Goal: Task Accomplishment & Management: Use online tool/utility

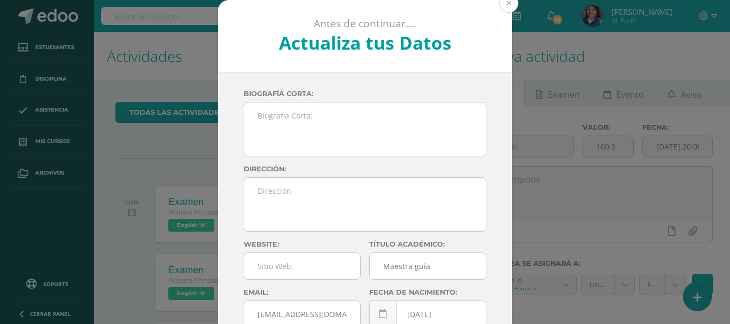
click at [506, 7] on button at bounding box center [508, 3] width 19 height 19
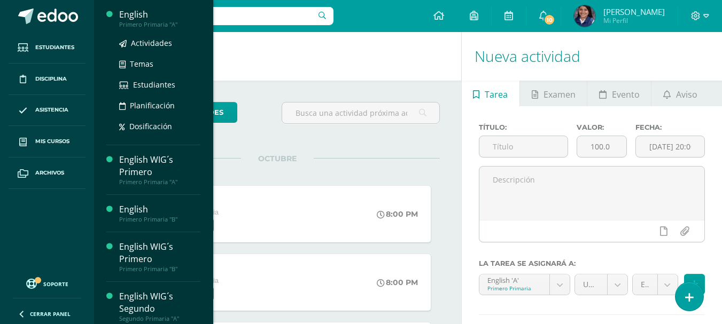
click at [126, 20] on div "English" at bounding box center [159, 15] width 81 height 12
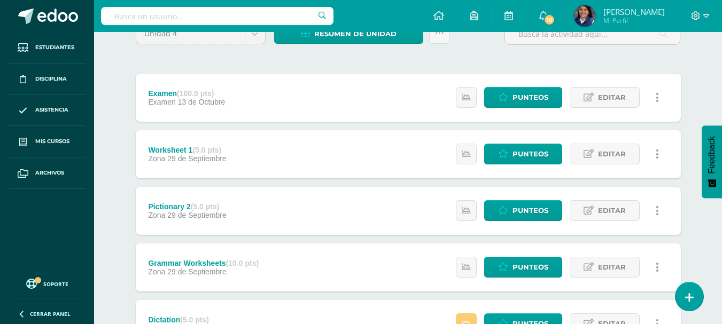
scroll to position [107, 0]
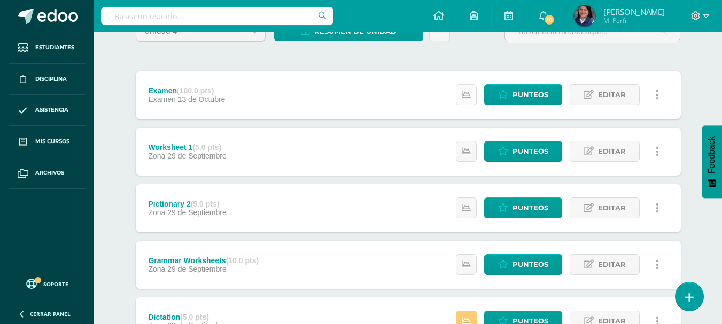
click at [463, 97] on icon at bounding box center [466, 94] width 9 height 9
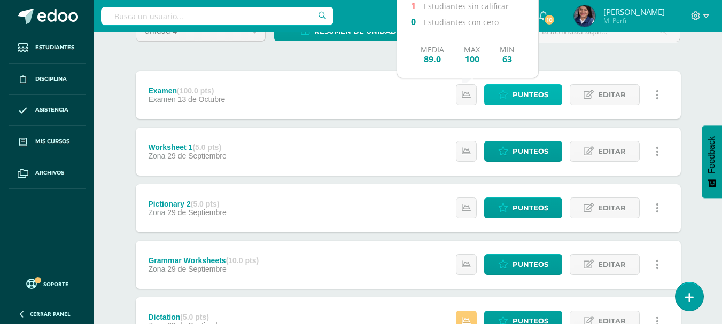
click at [522, 96] on span "Punteos" at bounding box center [530, 95] width 36 height 20
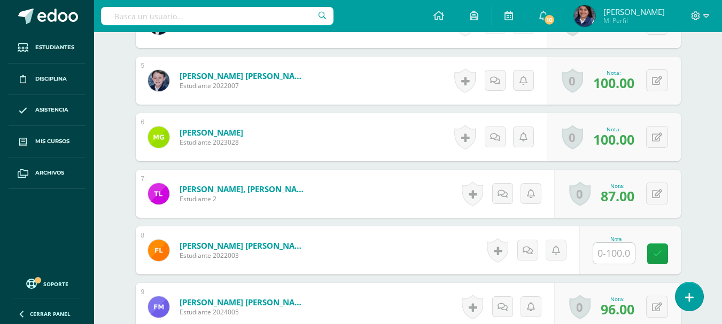
scroll to position [510, 0]
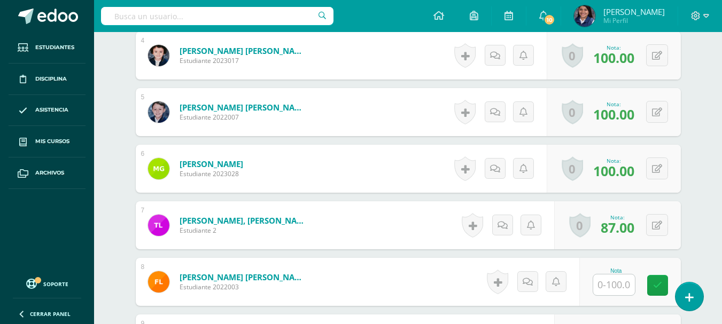
click at [605, 282] on input "text" at bounding box center [614, 285] width 42 height 21
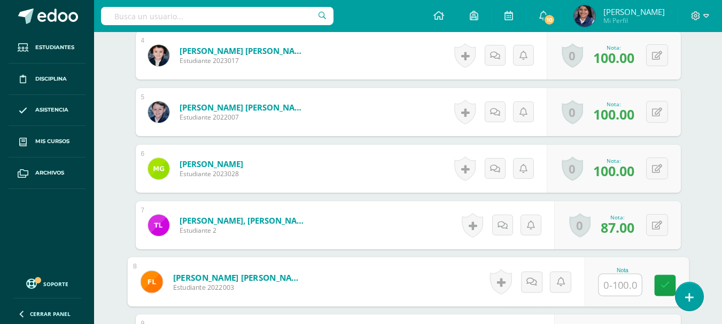
scroll to position [510, 0]
type input "90"
click at [667, 286] on icon at bounding box center [665, 284] width 10 height 9
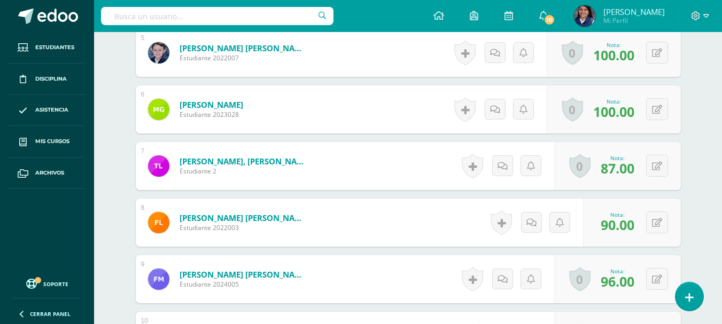
scroll to position [641, 0]
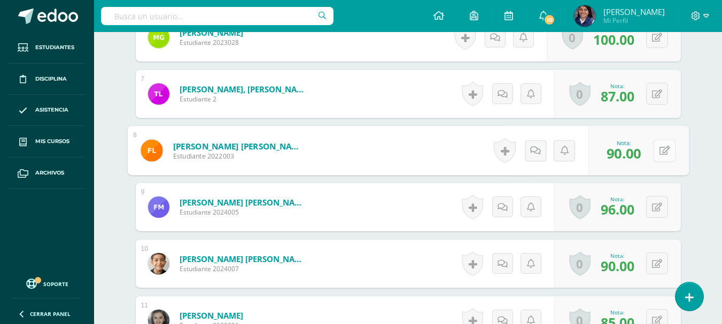
click at [654, 158] on button at bounding box center [664, 150] width 22 height 22
click at [632, 157] on icon at bounding box center [636, 154] width 10 height 9
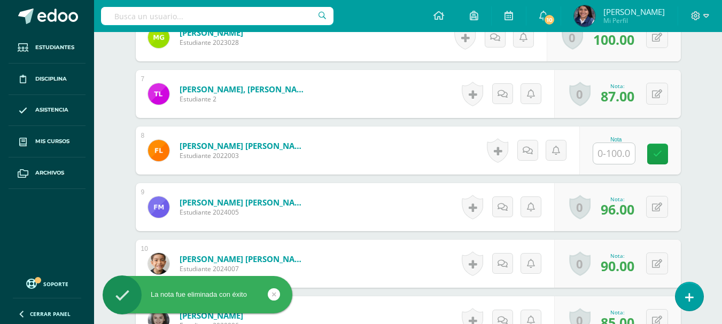
click at [687, 122] on div "¿Estás seguro que quieres eliminar esta actividad? Esto borrará la actividad y …" at bounding box center [408, 107] width 588 height 1285
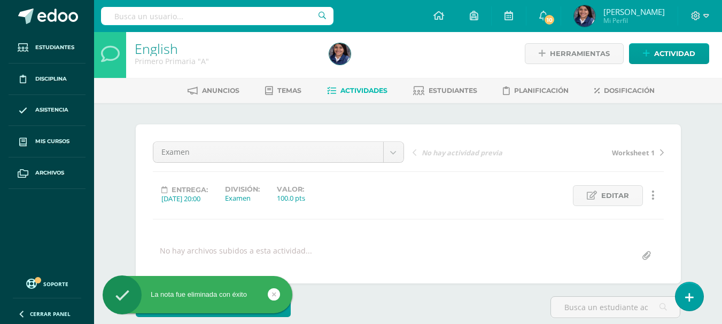
scroll to position [0, 0]
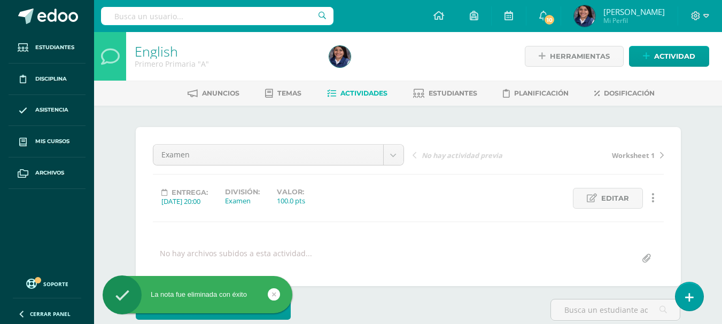
click at [334, 101] on link "Actividades" at bounding box center [357, 93] width 60 height 17
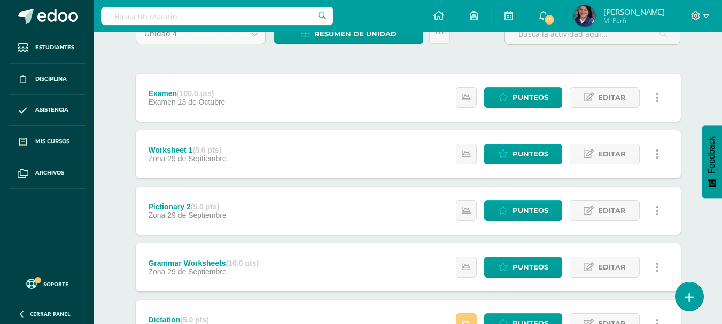
scroll to position [107, 0]
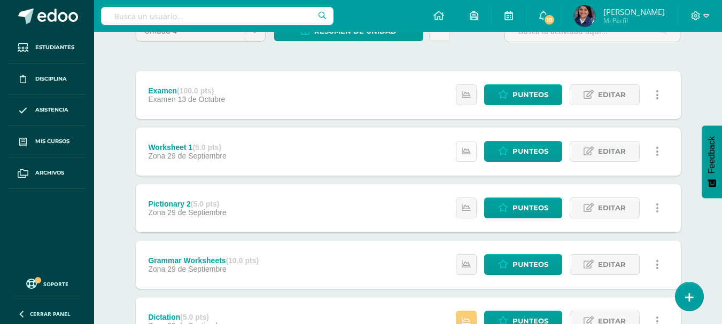
click at [468, 150] on icon at bounding box center [466, 151] width 9 height 9
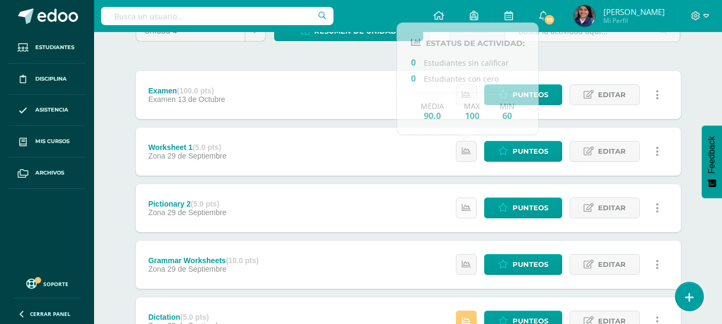
click at [462, 210] on link at bounding box center [466, 208] width 21 height 21
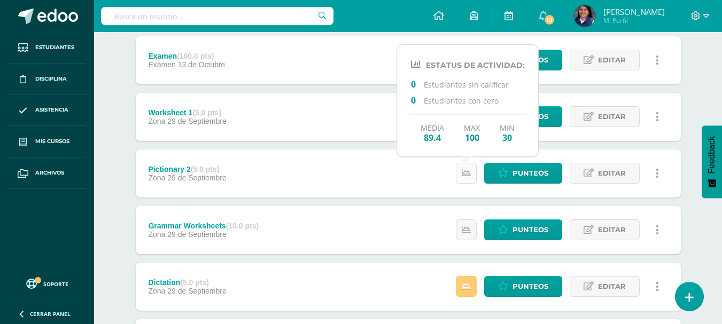
scroll to position [160, 0]
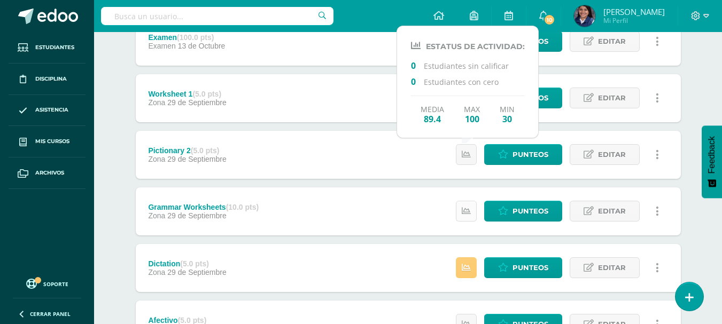
click at [462, 214] on link at bounding box center [466, 211] width 21 height 21
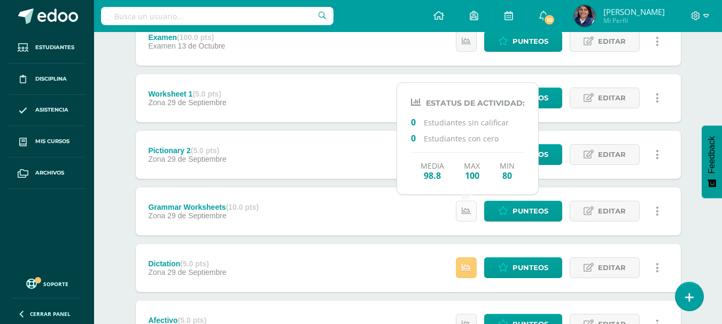
scroll to position [214, 0]
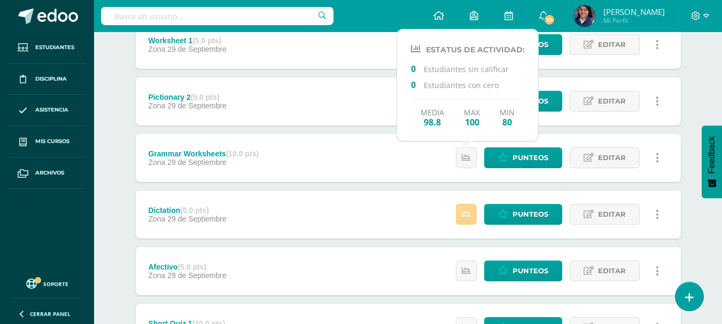
click at [462, 218] on link at bounding box center [466, 214] width 21 height 21
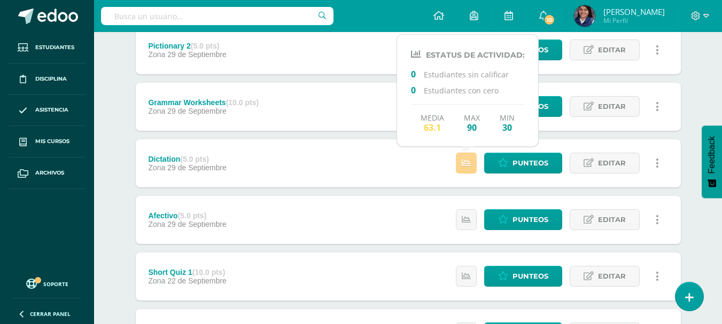
scroll to position [320, 0]
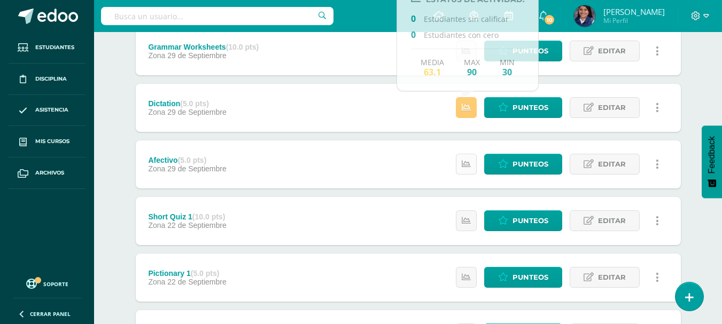
click at [466, 163] on icon at bounding box center [466, 164] width 9 height 9
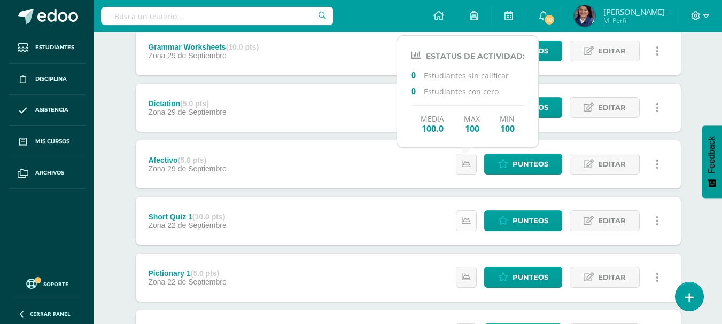
click at [465, 217] on icon at bounding box center [466, 220] width 9 height 9
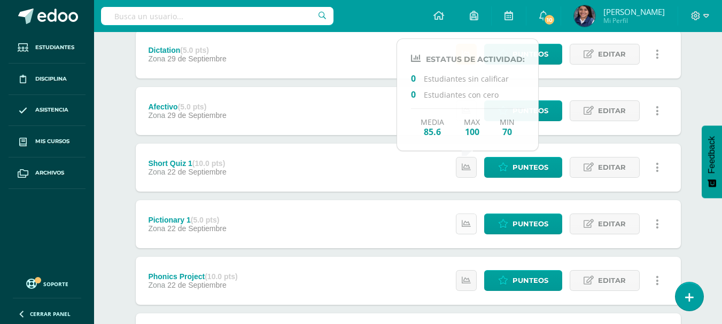
click at [461, 221] on link at bounding box center [466, 224] width 21 height 21
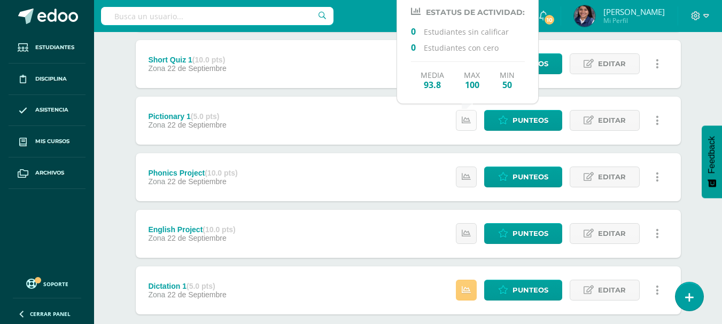
scroll to position [481, 0]
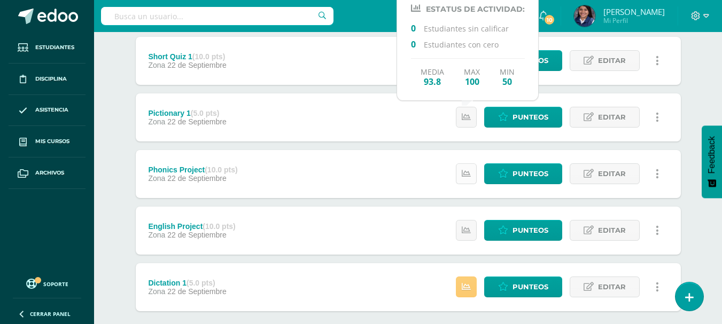
click at [470, 181] on link at bounding box center [466, 173] width 21 height 21
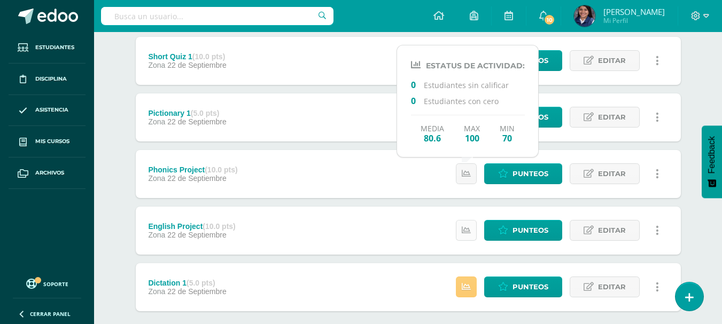
click at [469, 236] on link at bounding box center [466, 230] width 21 height 21
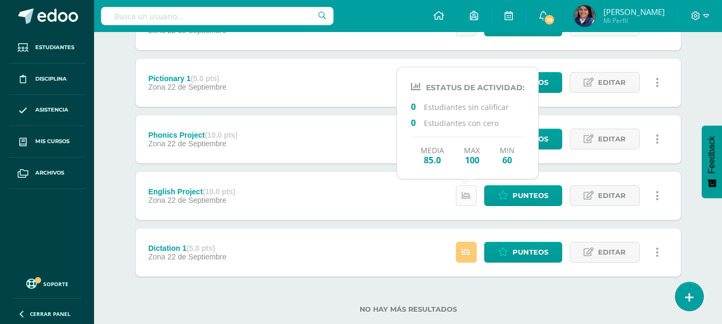
scroll to position [534, 0]
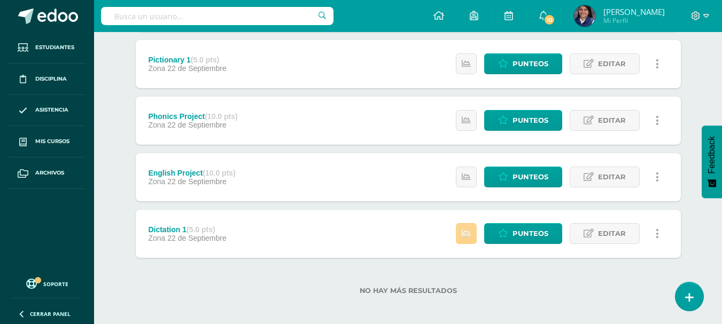
click at [466, 238] on icon at bounding box center [466, 233] width 9 height 9
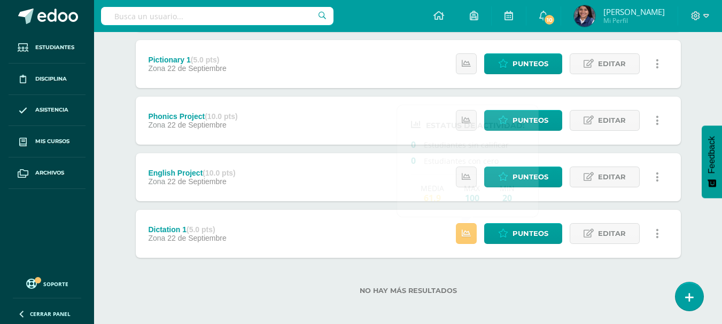
click at [510, 266] on div "No hay más resultados" at bounding box center [408, 283] width 545 height 50
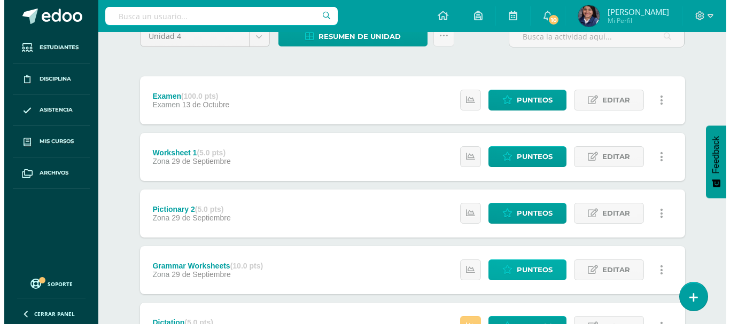
scroll to position [0, 0]
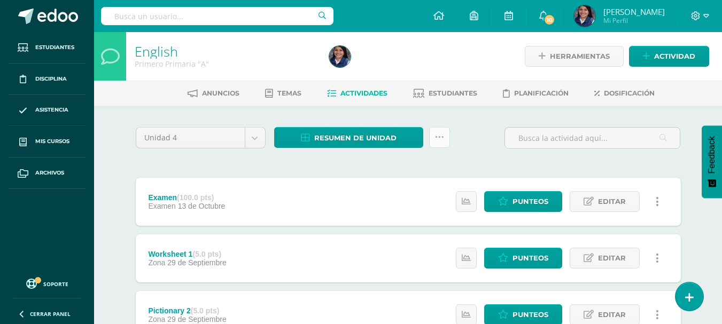
click at [433, 136] on link at bounding box center [439, 137] width 21 height 21
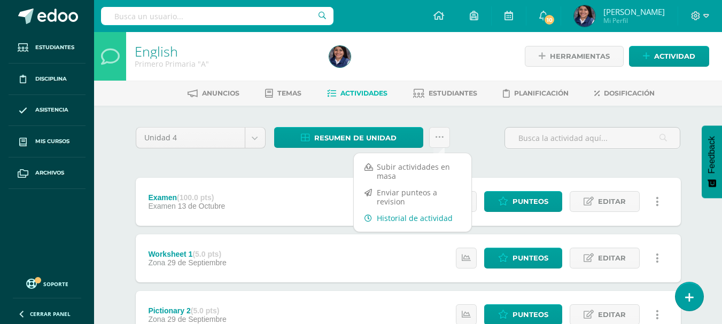
click at [400, 217] on link "Historial de actividad" at bounding box center [413, 218] width 118 height 17
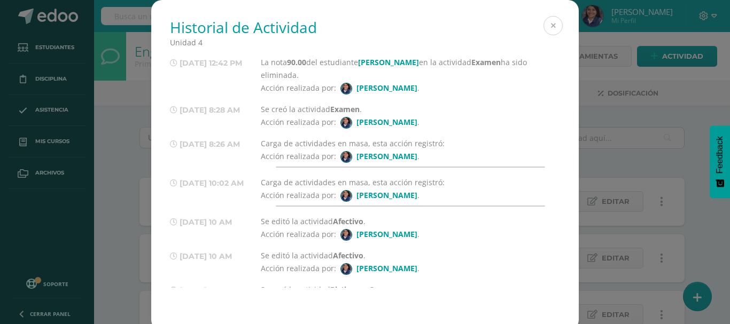
click at [547, 20] on button at bounding box center [552, 25] width 19 height 19
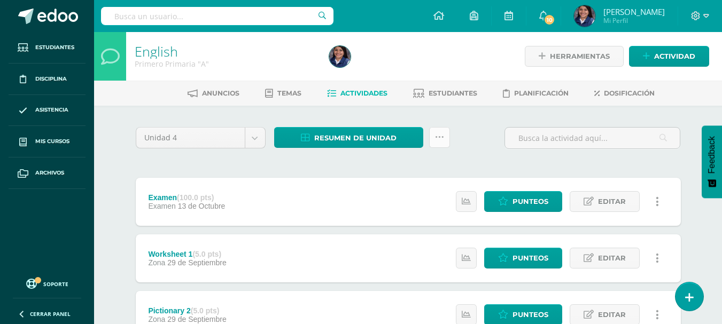
click at [444, 136] on link at bounding box center [439, 137] width 21 height 21
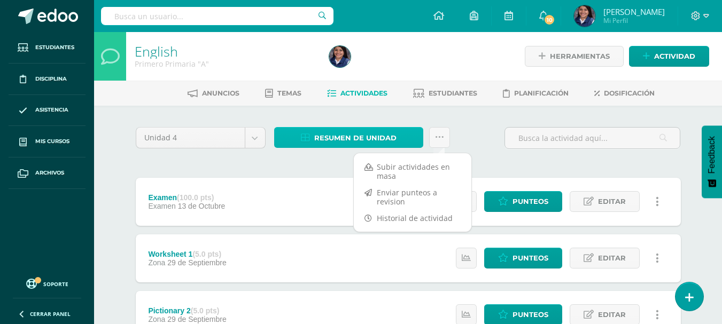
click at [387, 139] on span "Resumen de unidad" at bounding box center [355, 138] width 82 height 20
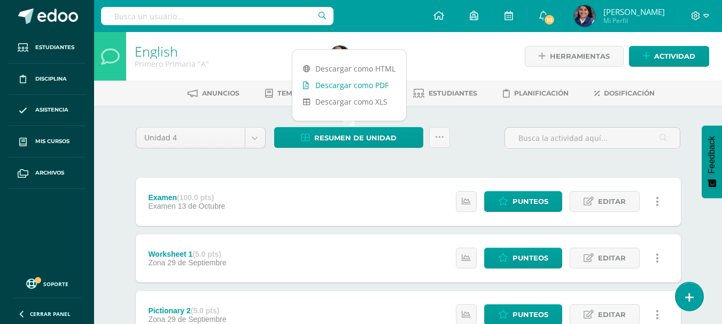
click at [348, 80] on link "Descargar como PDF" at bounding box center [349, 85] width 114 height 17
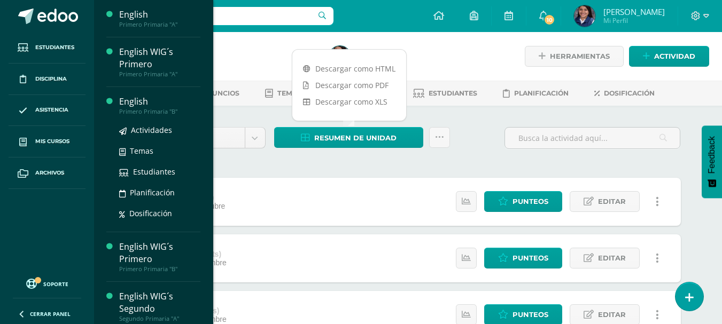
click at [145, 108] on div "Primero Primaria "B"" at bounding box center [159, 111] width 81 height 7
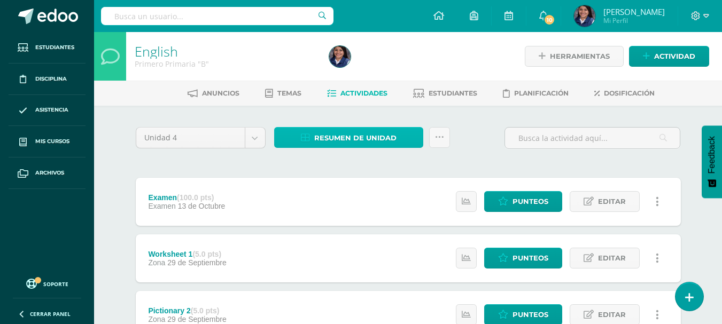
click at [333, 134] on span "Resumen de unidad" at bounding box center [355, 138] width 82 height 20
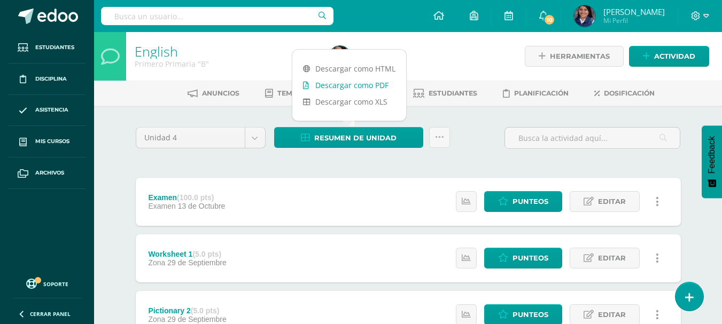
click at [354, 87] on link "Descargar como PDF" at bounding box center [349, 85] width 114 height 17
click at [224, 49] on h1 "English" at bounding box center [226, 51] width 182 height 15
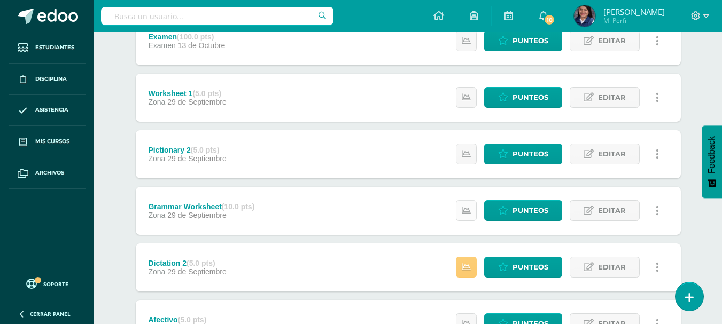
scroll to position [160, 0]
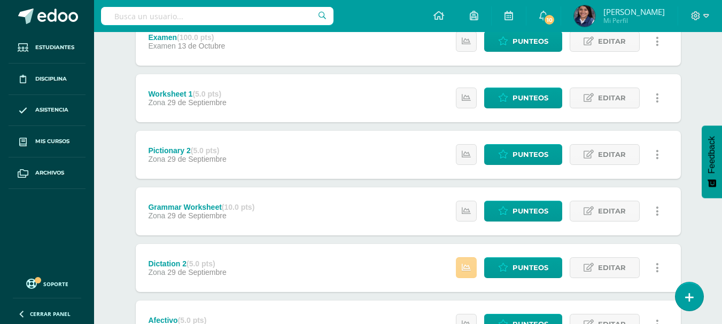
click at [458, 275] on link at bounding box center [466, 267] width 21 height 21
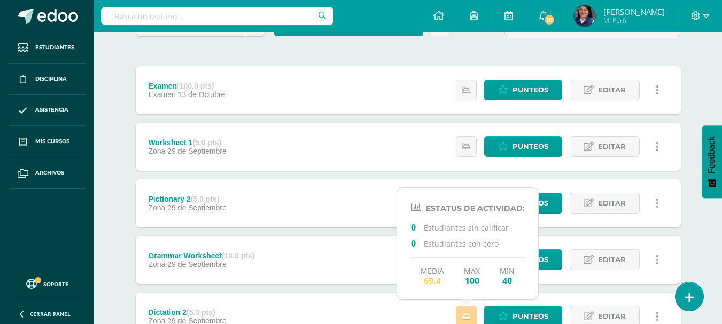
scroll to position [53, 0]
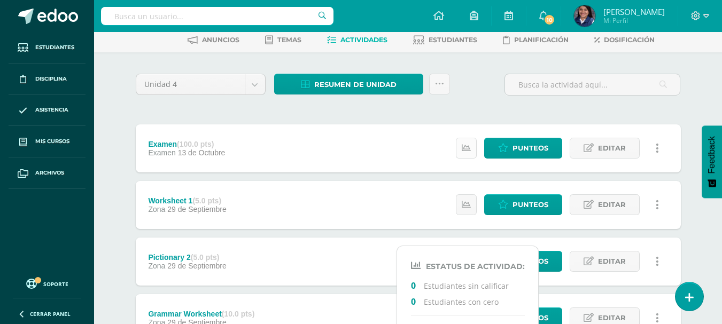
click at [457, 151] on link at bounding box center [466, 148] width 21 height 21
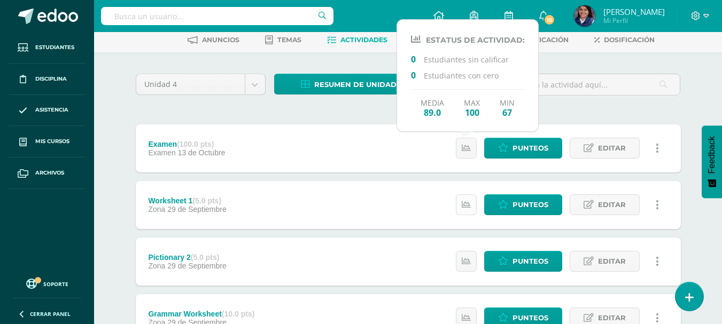
click at [471, 205] on link at bounding box center [466, 204] width 21 height 21
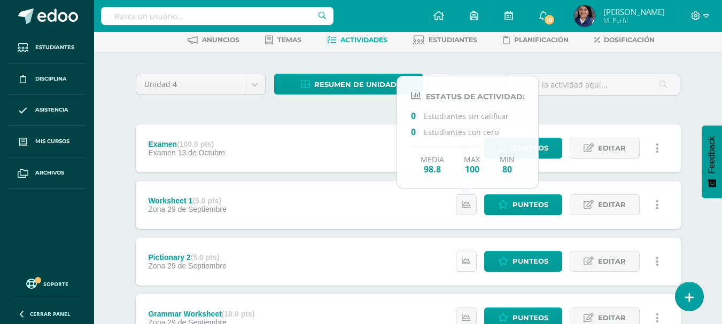
click at [467, 254] on link at bounding box center [466, 261] width 21 height 21
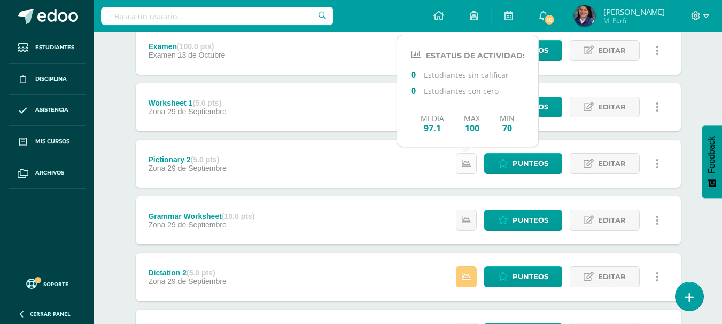
scroll to position [160, 0]
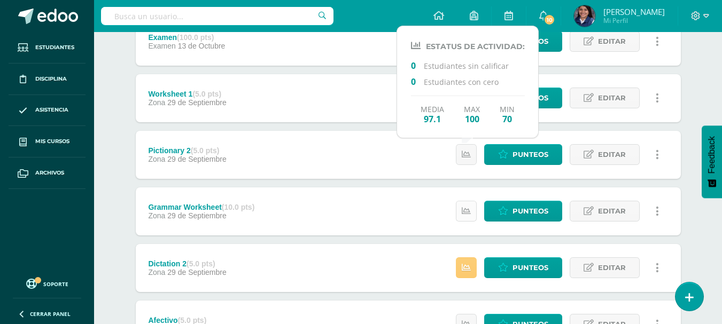
click at [469, 212] on icon at bounding box center [466, 211] width 9 height 9
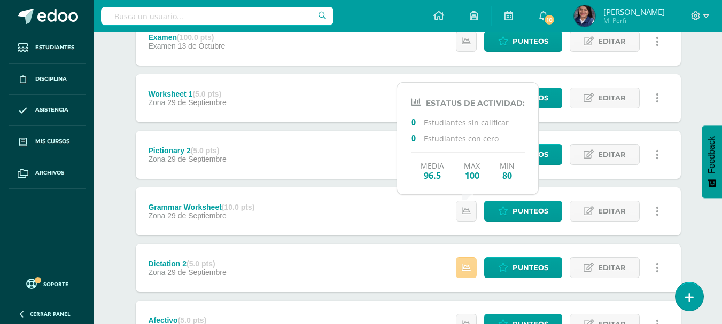
click at [466, 276] on link at bounding box center [466, 267] width 21 height 21
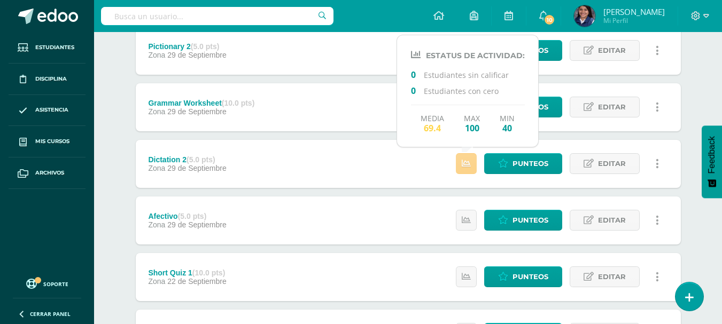
scroll to position [267, 0]
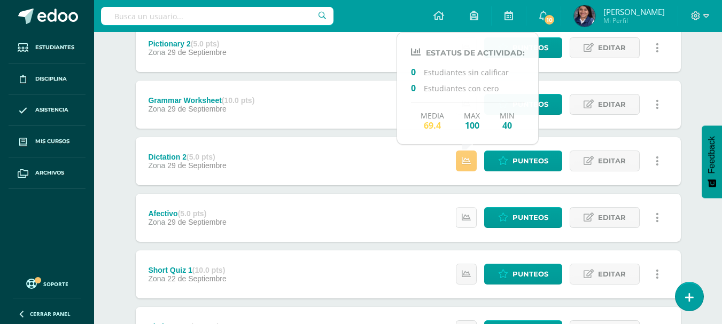
click at [466, 223] on link at bounding box center [466, 217] width 21 height 21
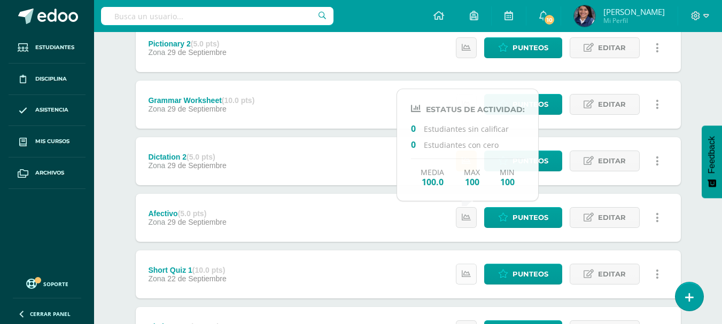
click at [473, 272] on link at bounding box center [466, 274] width 21 height 21
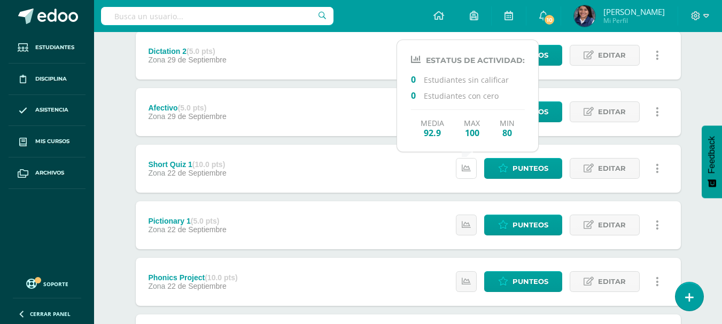
scroll to position [374, 0]
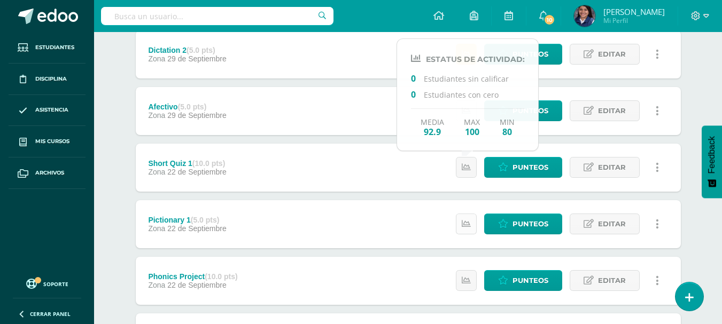
click at [463, 225] on icon at bounding box center [466, 224] width 9 height 9
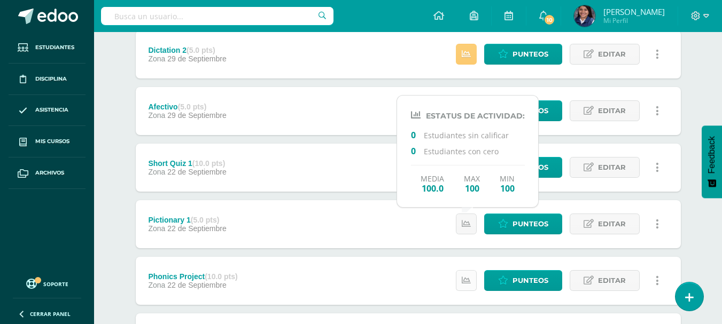
click at [469, 279] on icon at bounding box center [466, 280] width 9 height 9
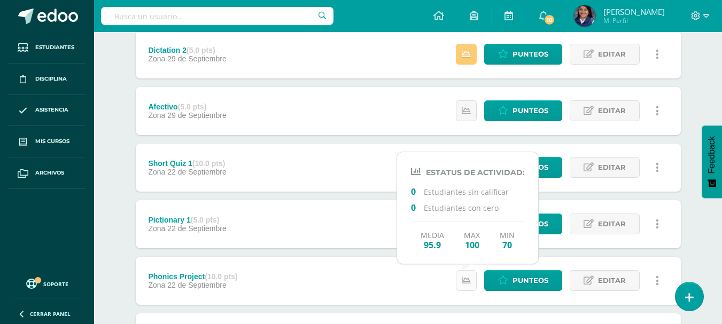
scroll to position [427, 0]
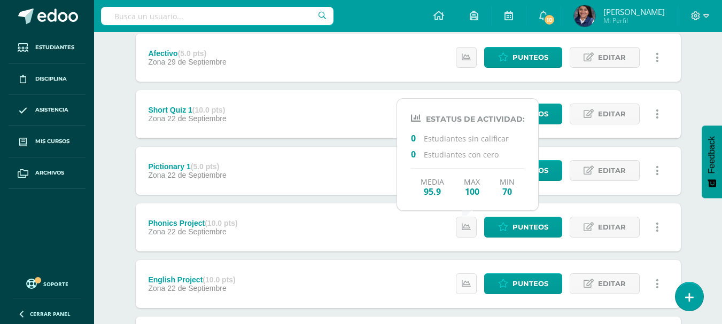
click at [468, 273] on link at bounding box center [466, 283] width 21 height 21
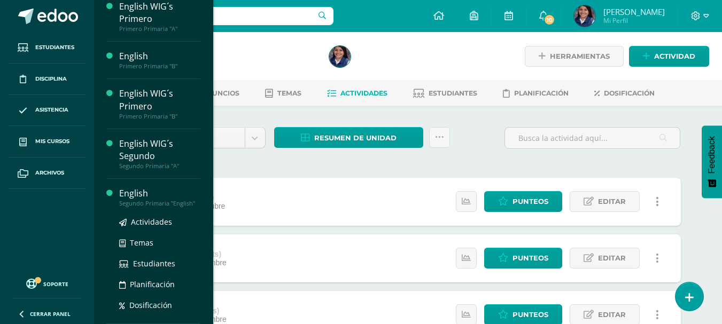
scroll to position [53, 0]
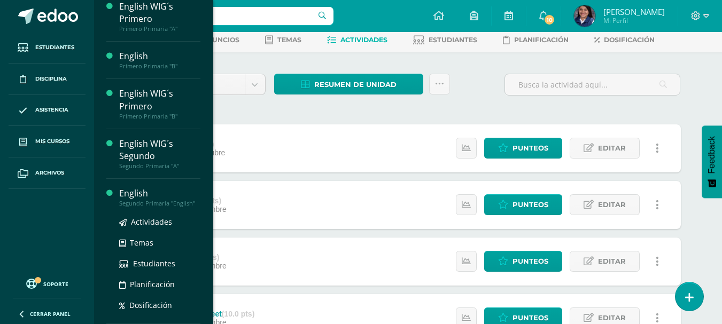
click at [139, 198] on div "English" at bounding box center [159, 193] width 81 height 12
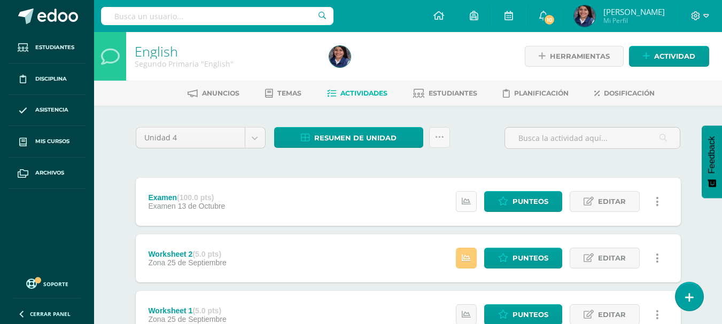
click at [463, 200] on icon at bounding box center [466, 201] width 9 height 9
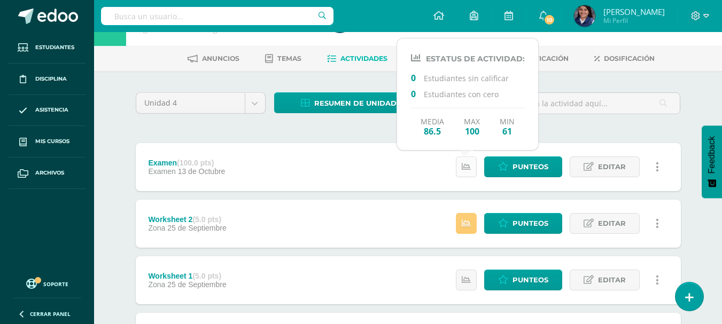
scroll to position [53, 0]
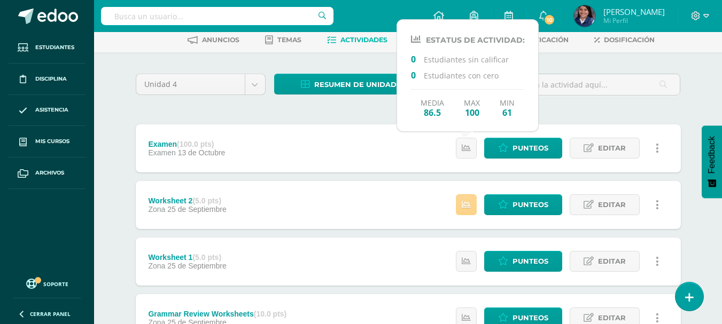
click at [463, 202] on icon at bounding box center [466, 204] width 9 height 9
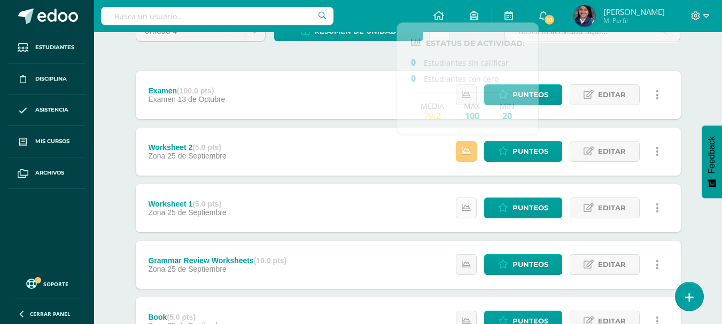
click at [462, 214] on link at bounding box center [466, 208] width 21 height 21
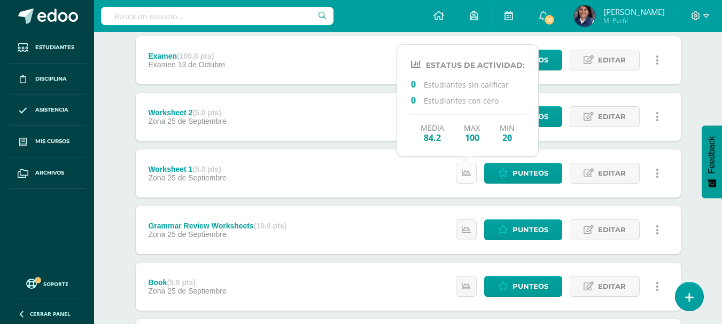
scroll to position [160, 0]
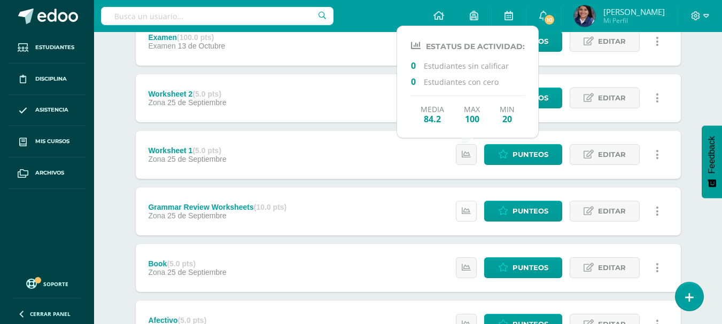
click at [463, 212] on icon at bounding box center [466, 211] width 9 height 9
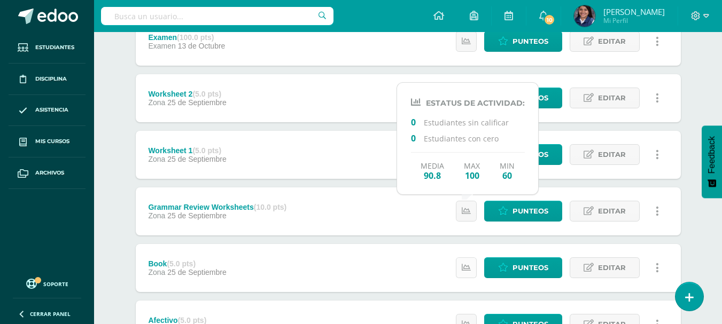
click at [462, 268] on link at bounding box center [466, 267] width 21 height 21
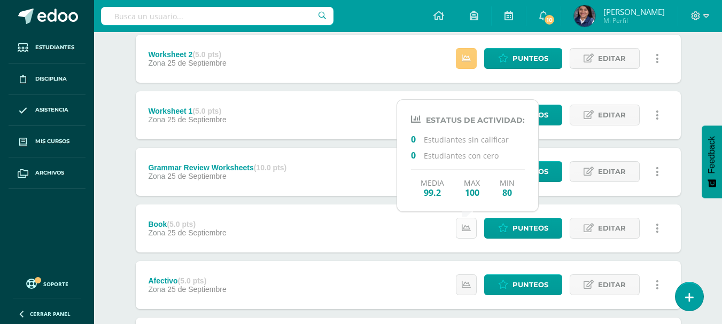
scroll to position [267, 0]
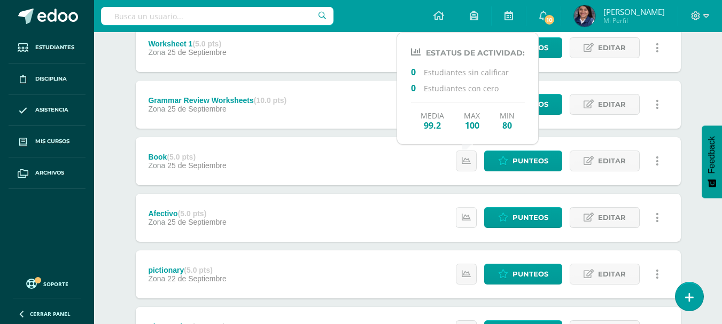
click at [470, 218] on icon at bounding box center [466, 217] width 9 height 9
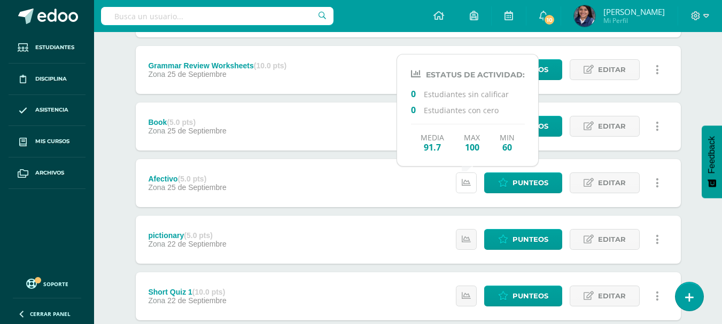
scroll to position [320, 0]
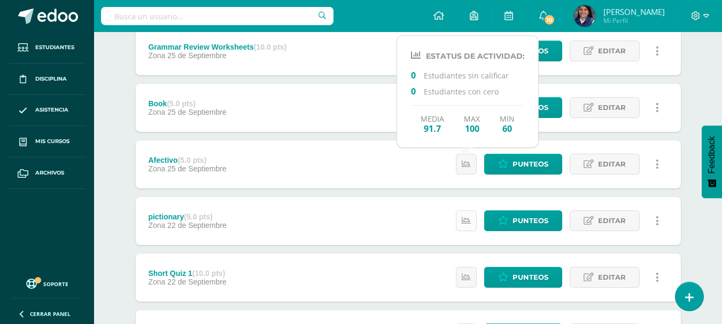
click at [467, 225] on icon at bounding box center [466, 220] width 9 height 9
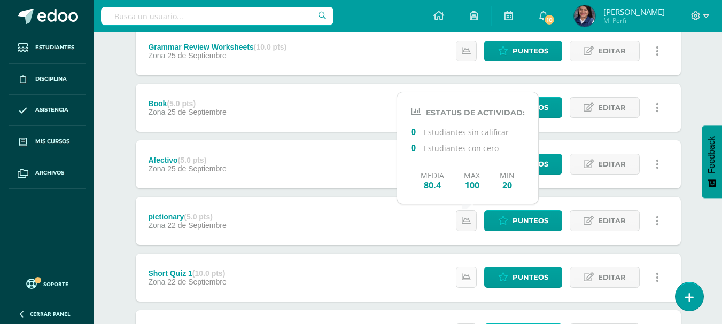
click at [464, 270] on link at bounding box center [466, 277] width 21 height 21
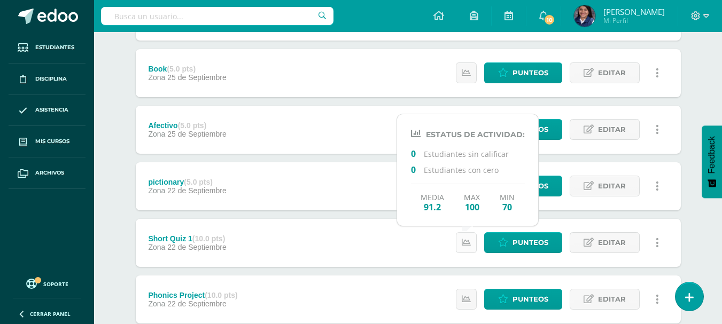
scroll to position [374, 0]
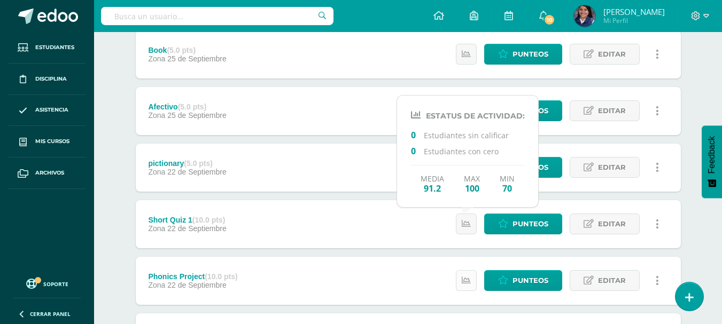
click at [464, 273] on link at bounding box center [466, 280] width 21 height 21
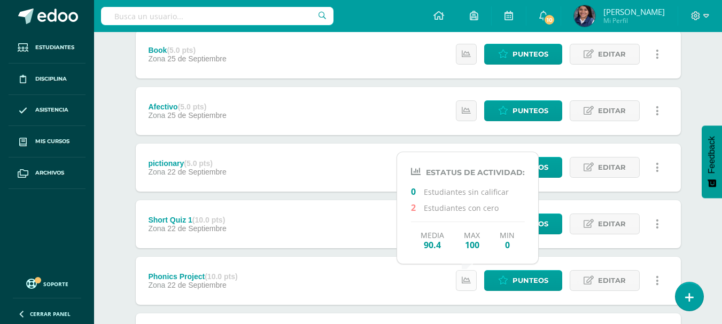
scroll to position [427, 0]
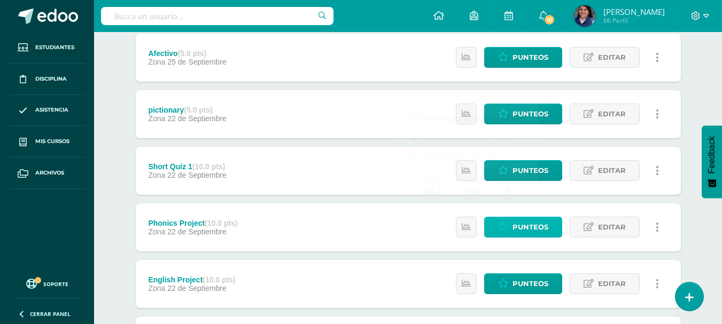
click at [502, 226] on icon at bounding box center [503, 227] width 10 height 9
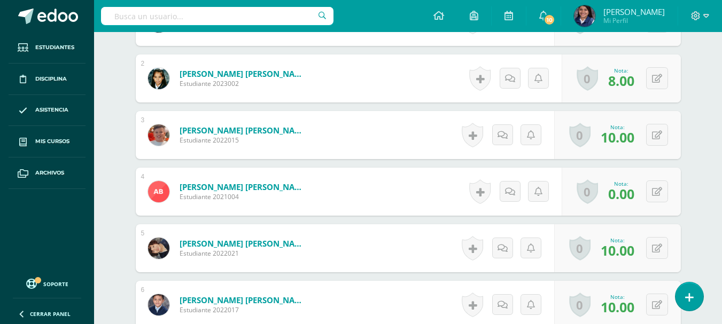
scroll to position [374, 0]
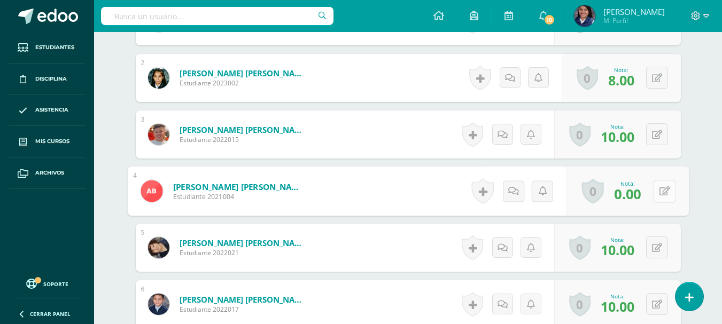
click at [655, 194] on button at bounding box center [664, 191] width 22 height 22
type input "5"
click at [631, 194] on icon at bounding box center [636, 194] width 10 height 9
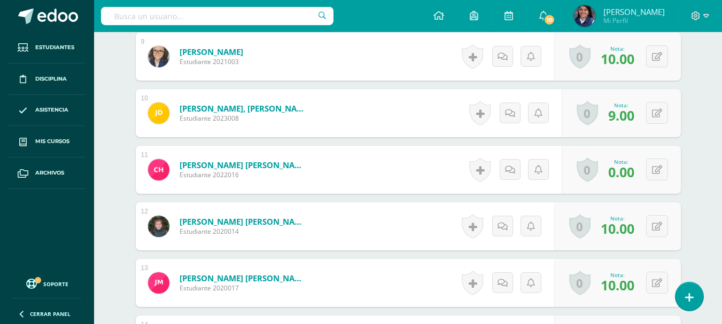
scroll to position [855, 0]
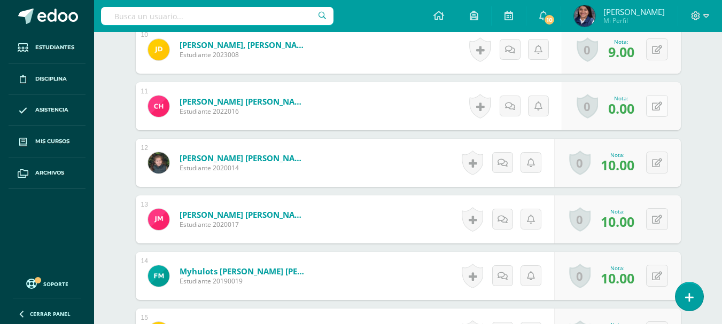
click at [663, 113] on button at bounding box center [657, 106] width 22 height 22
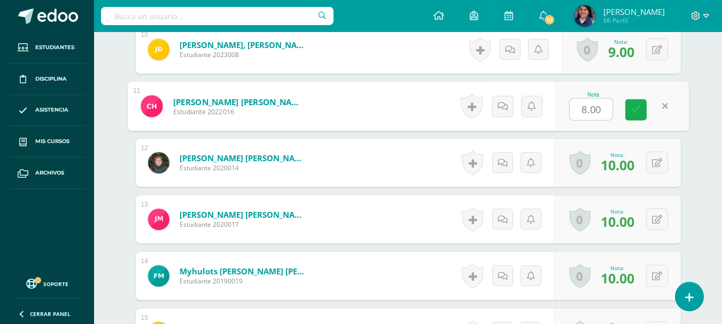
click at [635, 105] on icon at bounding box center [636, 109] width 10 height 9
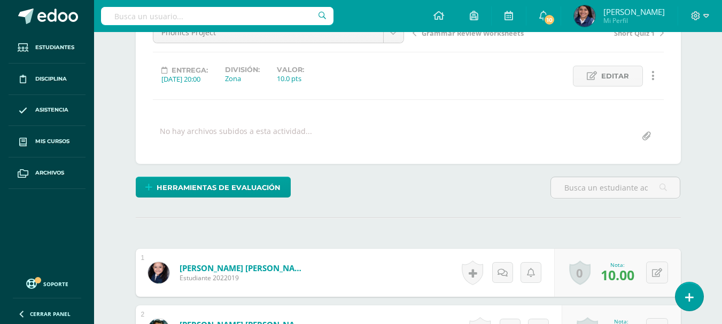
scroll to position [24, 0]
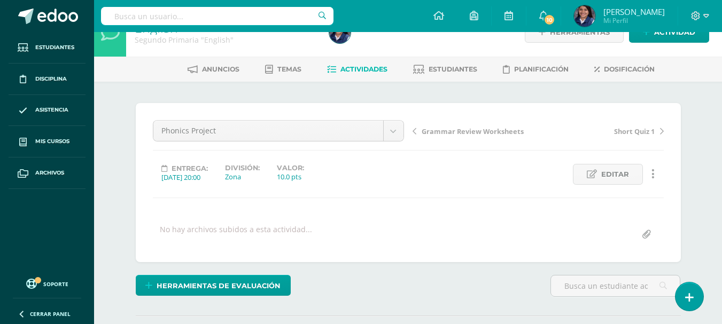
click at [349, 76] on link "Actividades" at bounding box center [357, 69] width 60 height 17
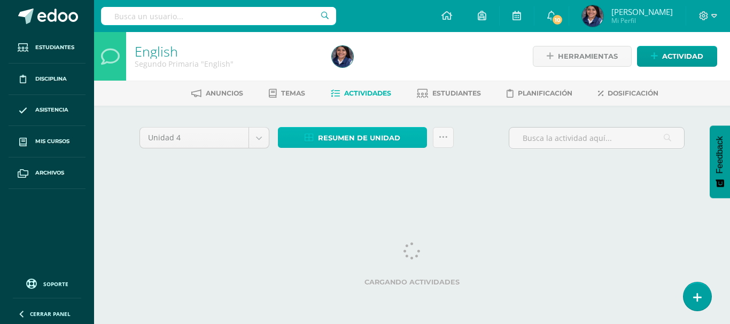
click at [336, 134] on span "Resumen de unidad" at bounding box center [359, 138] width 82 height 20
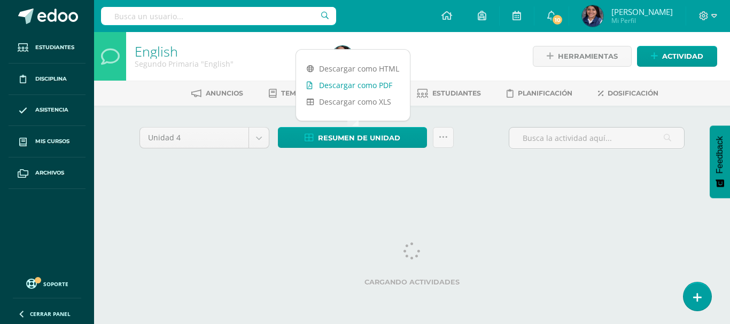
click at [346, 81] on link "Descargar como PDF" at bounding box center [353, 85] width 114 height 17
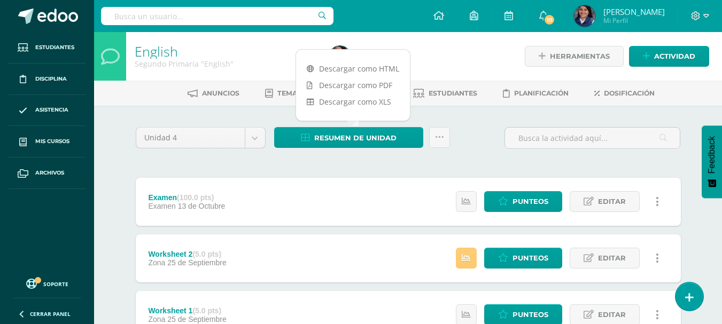
click at [365, 191] on div "Examen (100.0 pts) Examen 13 de Octubre Estatus de Actividad: 0 Estudiantes sin…" at bounding box center [408, 202] width 545 height 48
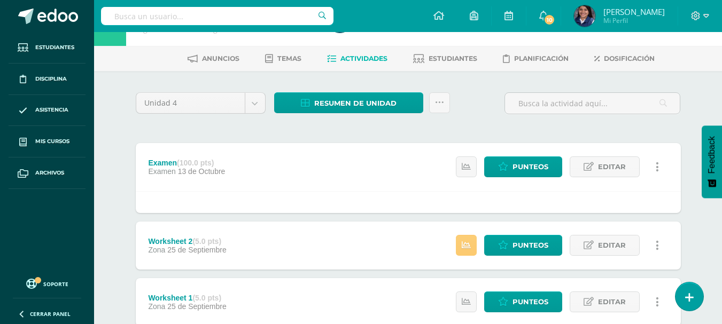
scroll to position [53, 0]
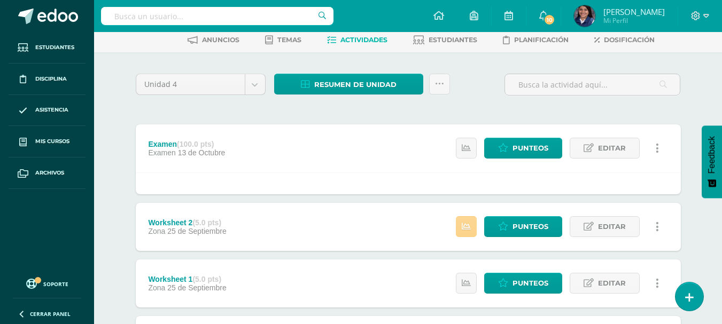
click at [469, 218] on link at bounding box center [466, 226] width 21 height 21
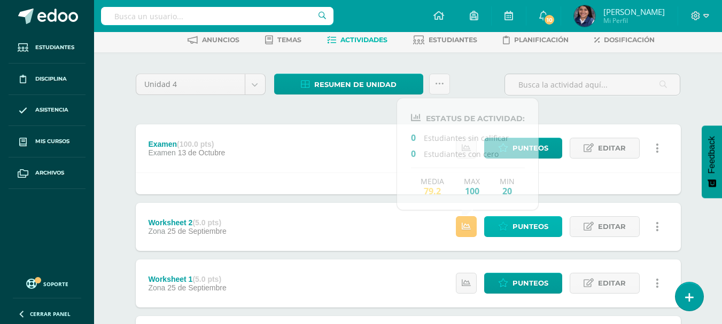
click at [518, 221] on span "Punteos" at bounding box center [530, 227] width 36 height 20
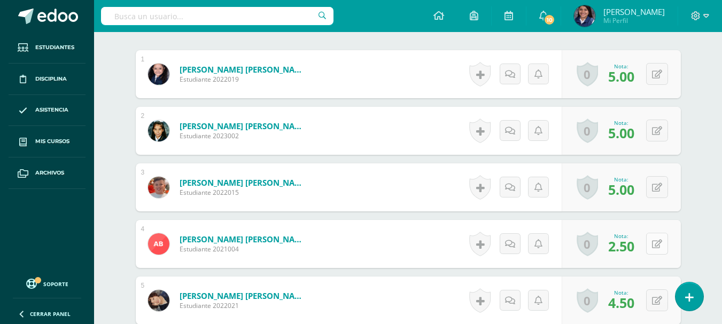
scroll to position [322, 0]
click at [651, 246] on button at bounding box center [657, 243] width 22 height 22
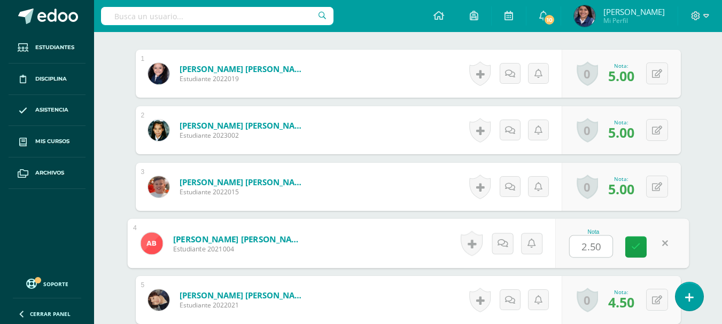
type input "5"
click at [636, 248] on icon at bounding box center [636, 246] width 10 height 9
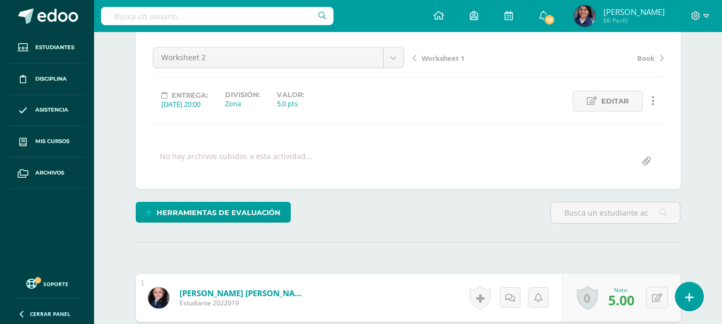
scroll to position [2, 0]
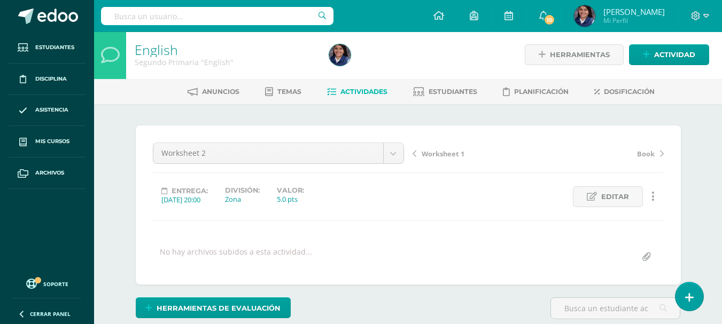
click at [342, 86] on link "Actividades" at bounding box center [357, 91] width 60 height 17
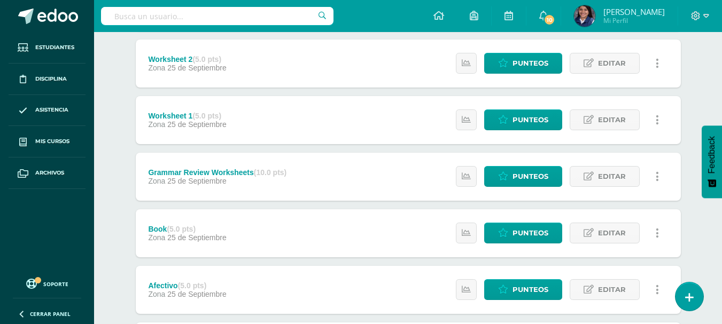
scroll to position [214, 0]
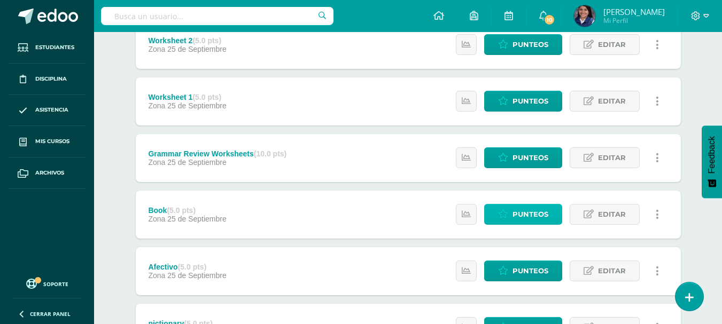
click at [509, 217] on link "Punteos" at bounding box center [523, 214] width 78 height 21
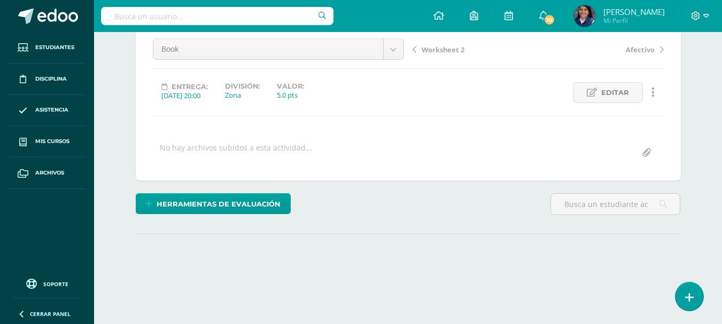
scroll to position [1, 0]
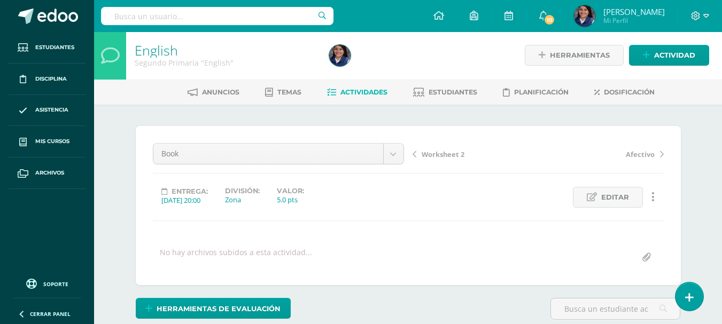
click at [350, 95] on span "Actividades" at bounding box center [363, 92] width 47 height 8
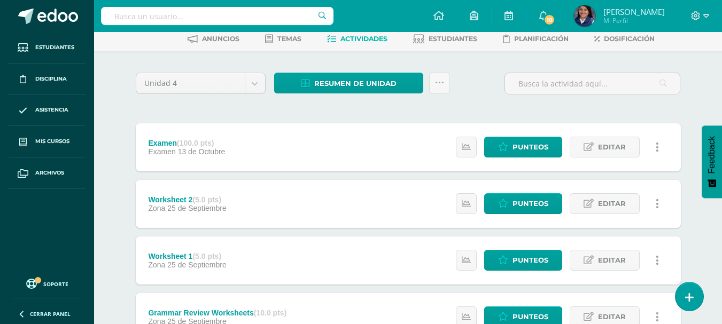
scroll to position [53, 0]
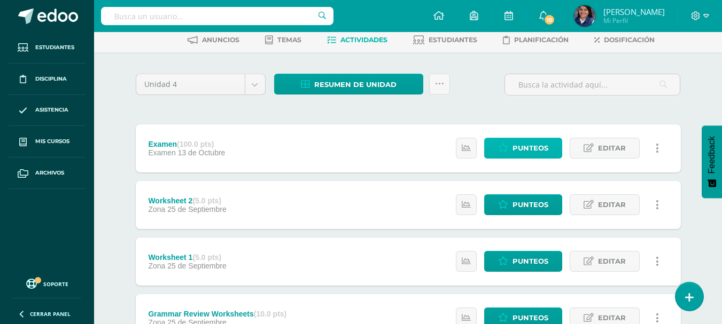
click at [505, 139] on link "Punteos" at bounding box center [523, 148] width 78 height 21
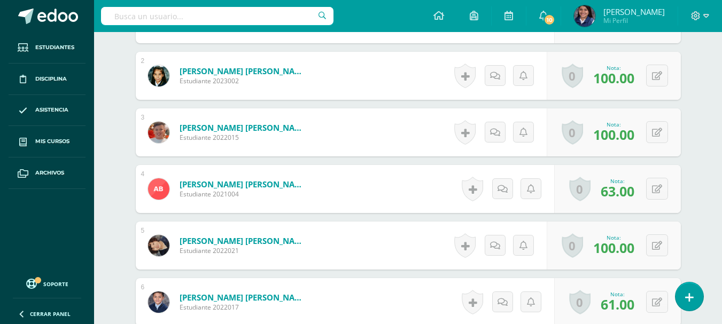
scroll to position [377, 0]
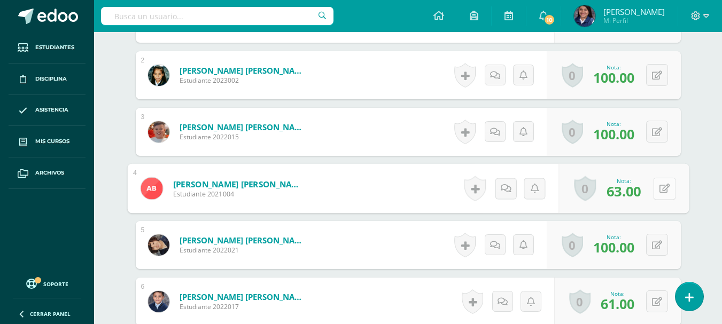
click at [659, 186] on icon at bounding box center [664, 188] width 11 height 9
type input "7"
type input "75"
click at [632, 195] on icon at bounding box center [636, 191] width 10 height 9
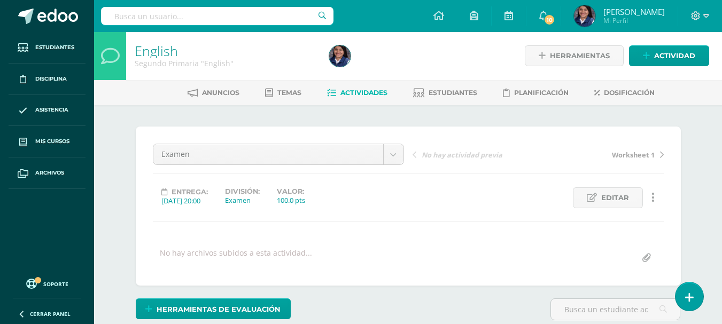
scroll to position [0, 0]
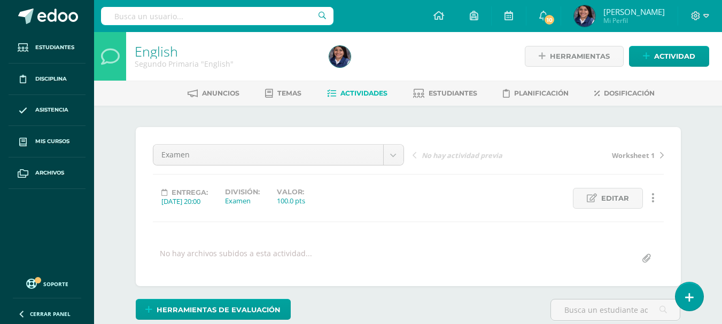
click at [345, 92] on span "Actividades" at bounding box center [363, 93] width 47 height 8
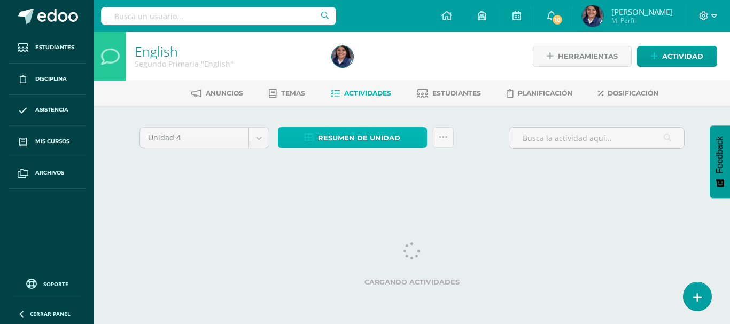
click at [338, 136] on span "Resumen de unidad" at bounding box center [359, 138] width 82 height 20
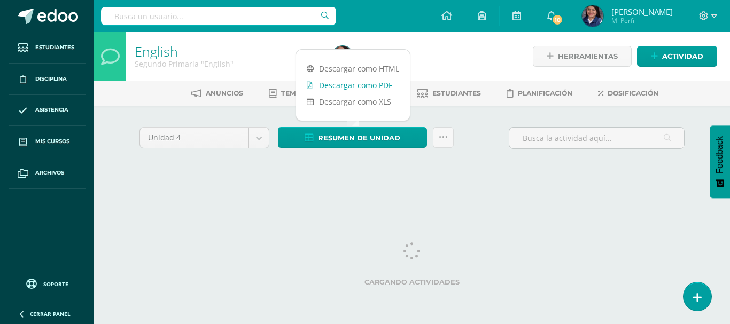
click at [353, 89] on link "Descargar como PDF" at bounding box center [353, 85] width 114 height 17
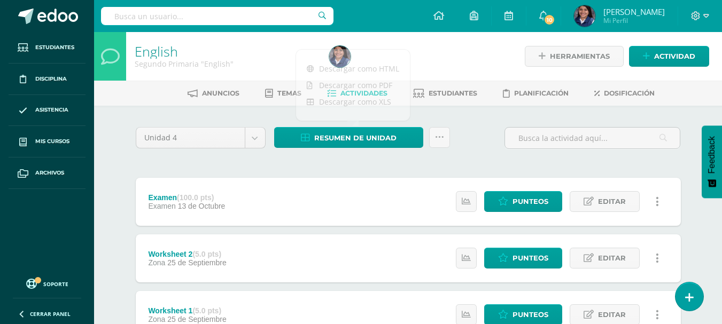
click at [463, 53] on div at bounding box center [424, 56] width 199 height 49
click at [347, 91] on span "Actividades" at bounding box center [363, 93] width 47 height 8
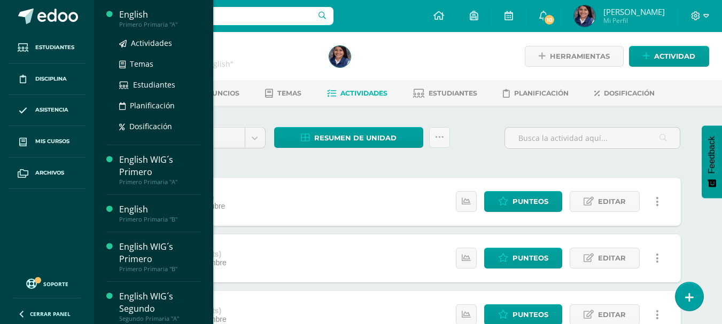
click at [144, 21] on div "Primero Primaria "A"" at bounding box center [159, 24] width 81 height 7
